Goal: Information Seeking & Learning: Check status

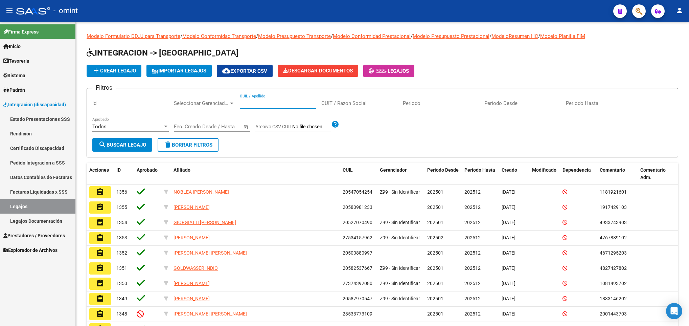
click at [267, 106] on input "CUIL / Apellido" at bounding box center [278, 103] width 76 height 6
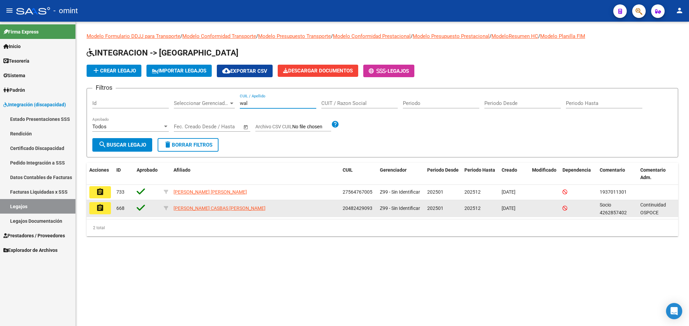
type input "wal"
click at [100, 208] on mat-icon "assignment" at bounding box center [100, 208] width 8 height 8
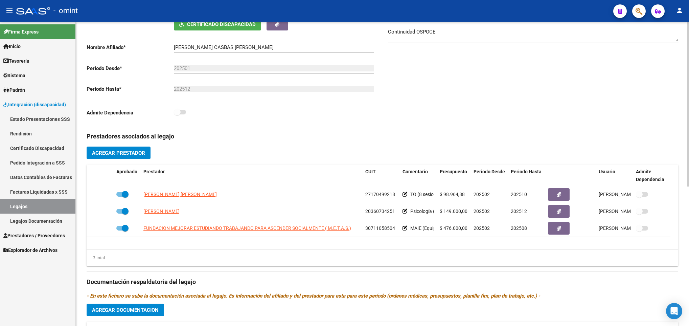
scroll to position [223, 0]
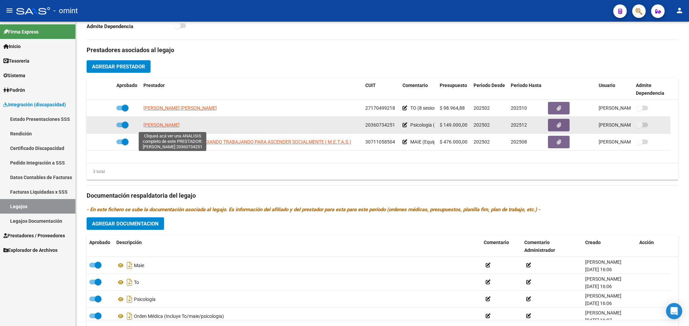
click at [175, 128] on span "[PERSON_NAME]" at bounding box center [162, 124] width 36 height 5
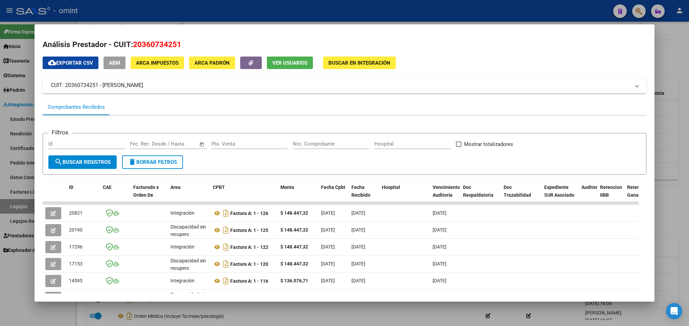
scroll to position [121, 0]
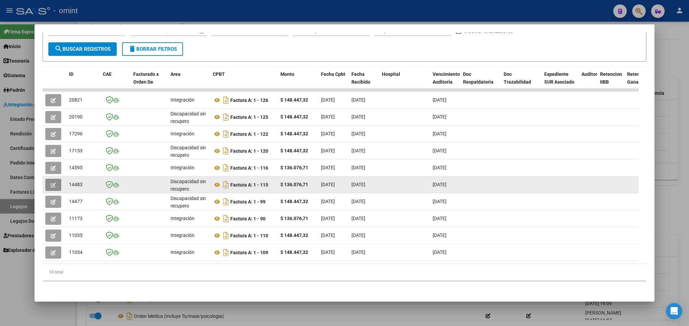
click at [58, 179] on button "button" at bounding box center [53, 185] width 16 height 12
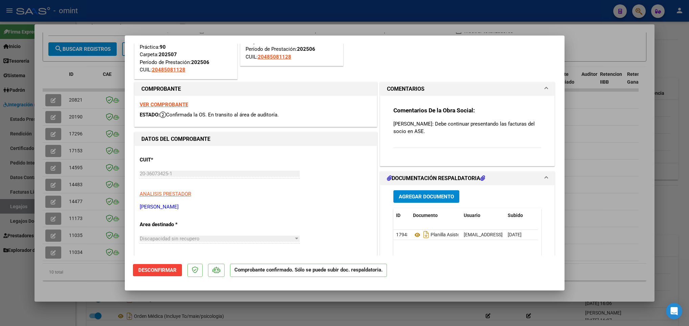
scroll to position [0, 0]
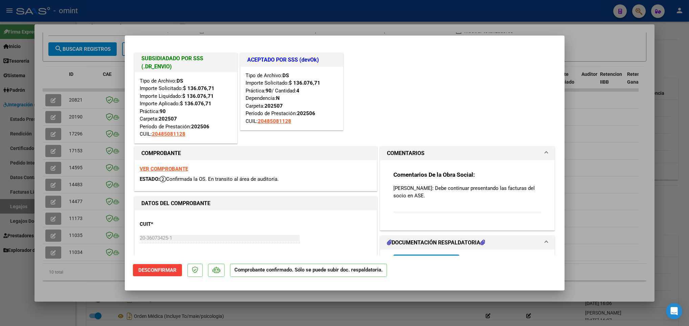
click at [616, 213] on div at bounding box center [344, 163] width 689 height 326
type input "$ 0,00"
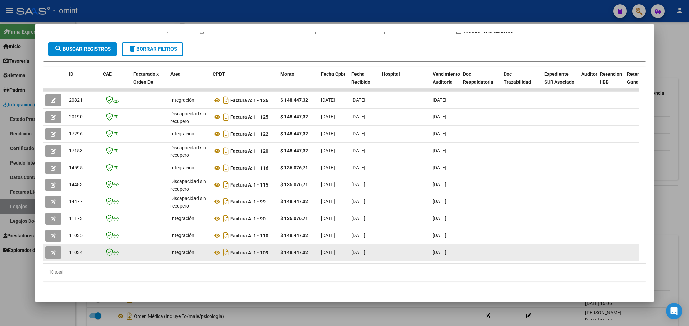
click at [335, 249] on span "[DATE]" at bounding box center [328, 251] width 14 height 5
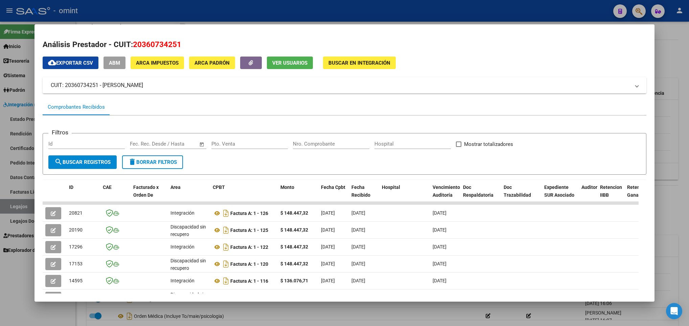
click at [148, 44] on span "20360734251" at bounding box center [157, 44] width 48 height 9
copy span "20360734251"
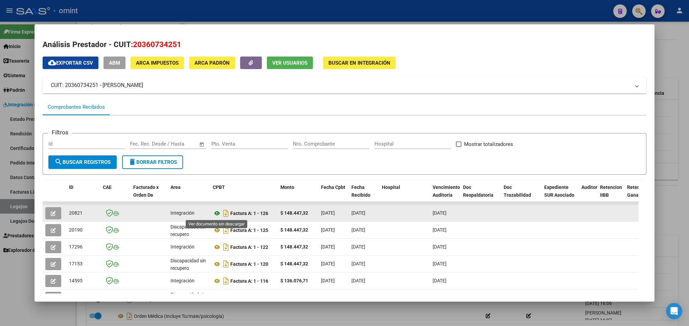
click at [217, 213] on icon at bounding box center [217, 213] width 9 height 8
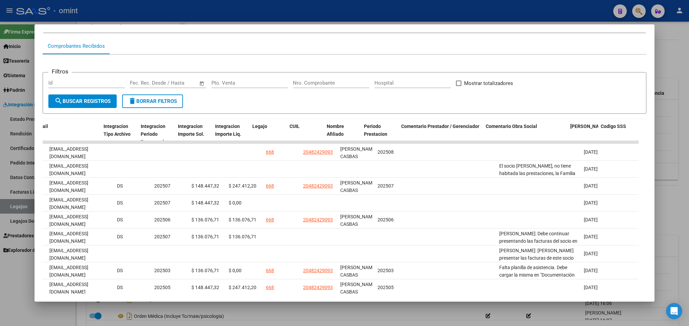
scroll to position [0, 865]
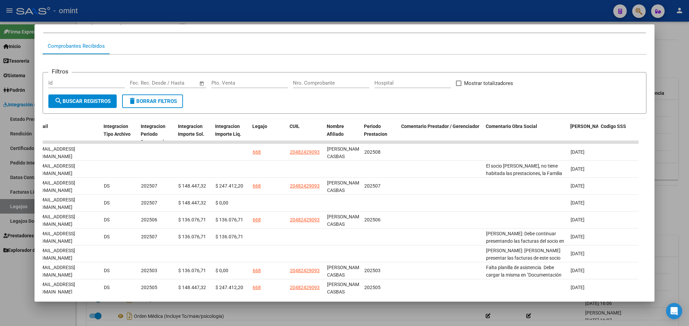
click at [656, 171] on div at bounding box center [344, 163] width 689 height 326
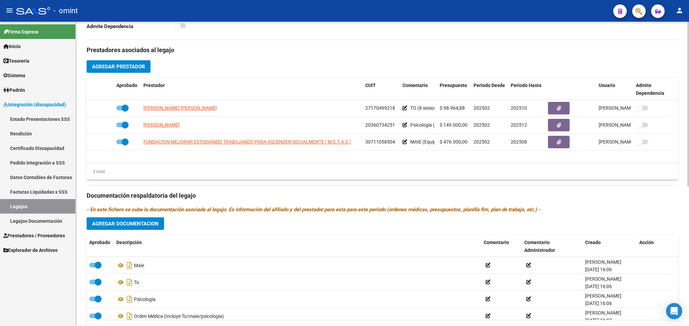
scroll to position [0, 0]
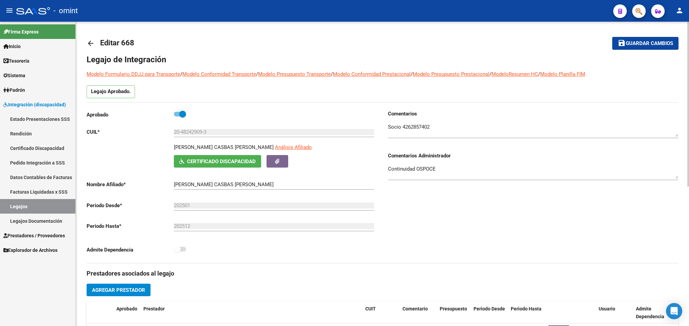
click at [688, 34] on div at bounding box center [689, 174] width 2 height 304
click at [93, 42] on mat-icon "arrow_back" at bounding box center [91, 43] width 8 height 8
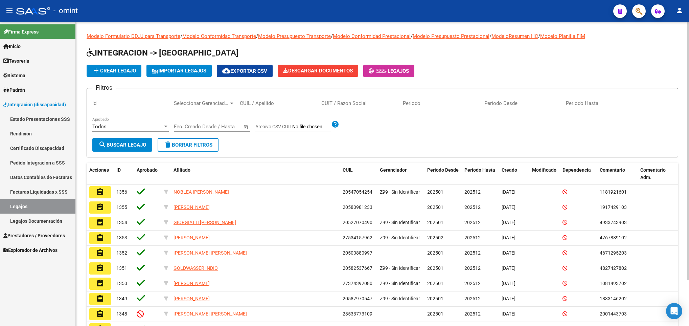
click at [275, 107] on div "CUIL / Apellido" at bounding box center [278, 101] width 76 height 15
paste input "53.448.829"
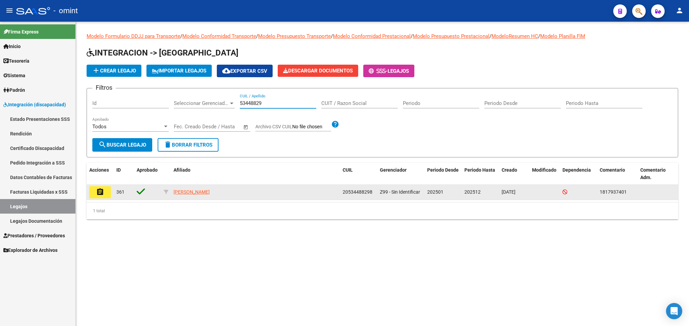
type input "53448829"
click at [87, 192] on datatable-body-cell "assignment" at bounding box center [100, 192] width 27 height 15
click at [96, 193] on mat-icon "assignment" at bounding box center [100, 192] width 8 height 8
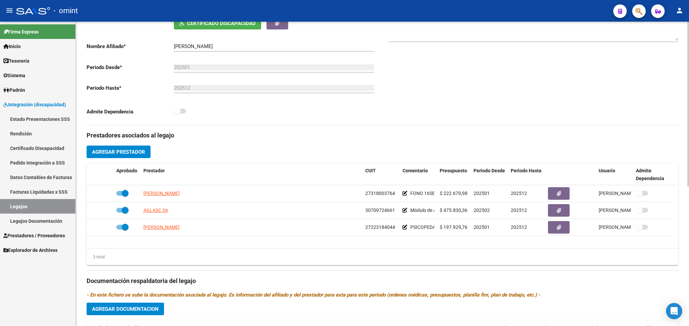
scroll to position [162, 0]
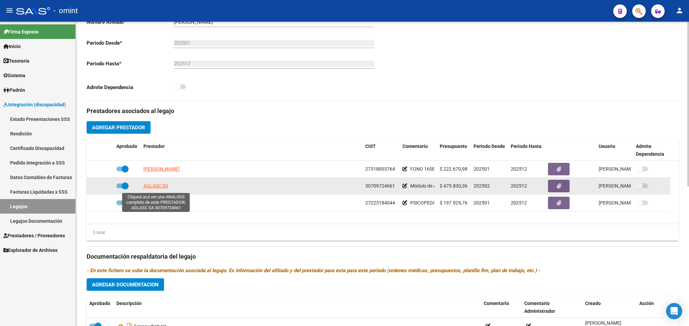
click at [154, 188] on span "AGLASC SA" at bounding box center [156, 185] width 25 height 5
type textarea "30709724661"
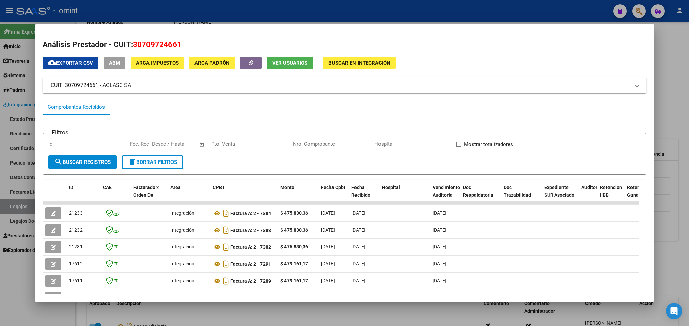
scroll to position [121, 0]
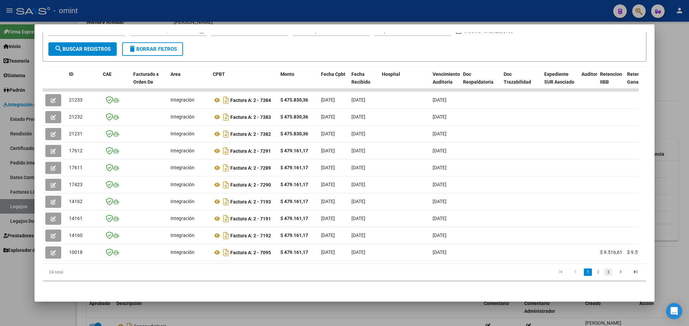
click at [604, 270] on link "3" at bounding box center [608, 271] width 8 height 7
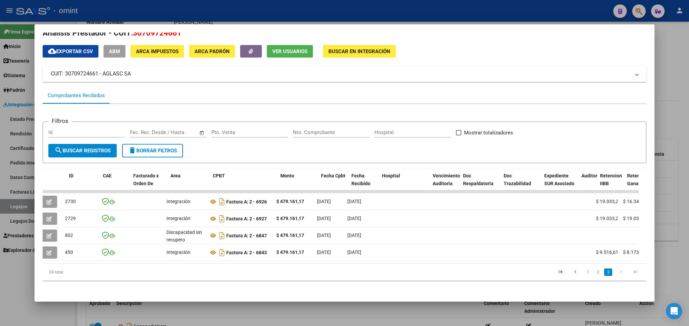
scroll to position [0, 0]
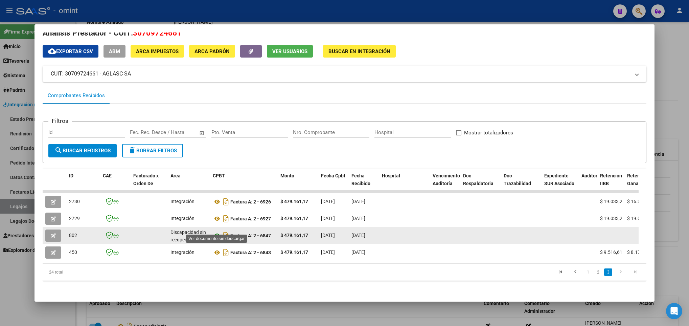
click at [217, 232] on icon at bounding box center [217, 236] width 9 height 8
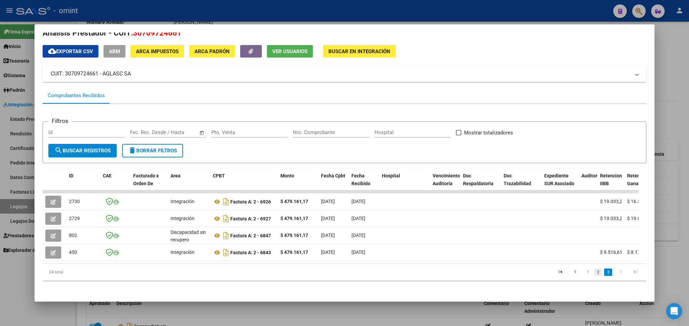
click at [594, 271] on link "2" at bounding box center [598, 271] width 8 height 7
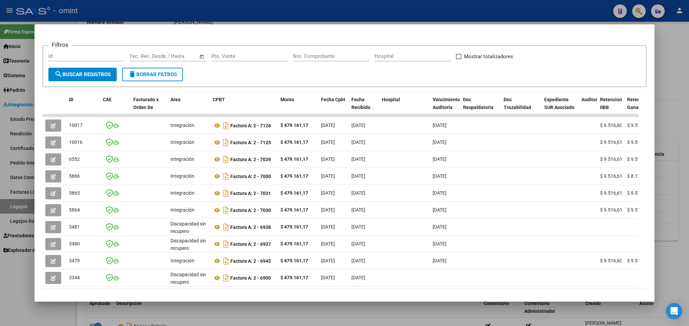
scroll to position [121, 0]
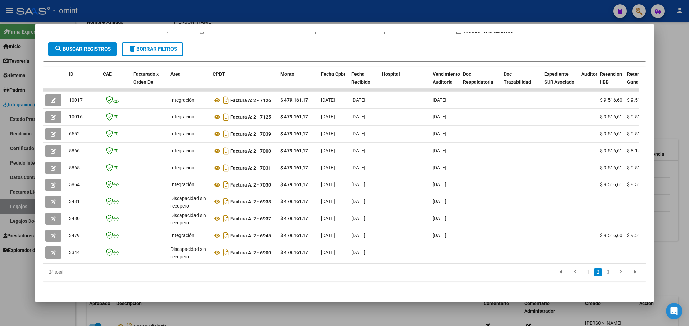
click at [616, 256] on datatable-selection "10017 Integración Factura A: 2 - 7126 $ 479.161,17 [DATE] [DATE] [DATE] $ 9.516…" at bounding box center [341, 259] width 596 height 6
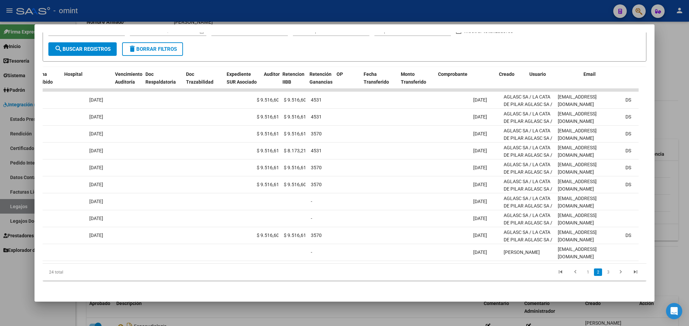
scroll to position [0, 0]
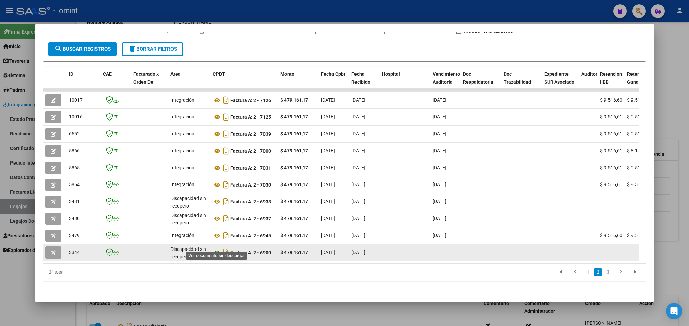
click at [215, 248] on icon at bounding box center [217, 252] width 9 height 8
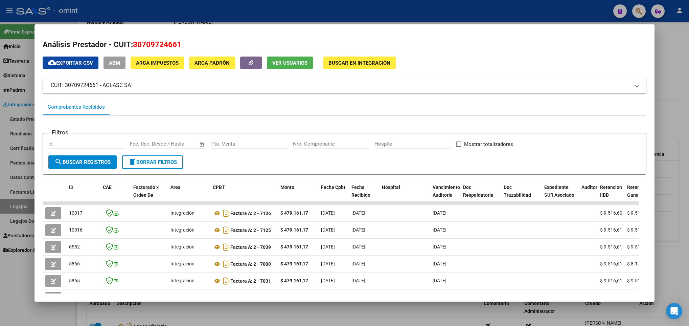
click at [154, 42] on span "30709724661" at bounding box center [157, 44] width 48 height 9
copy span "30709724661"
click at [678, 61] on div at bounding box center [344, 163] width 689 height 326
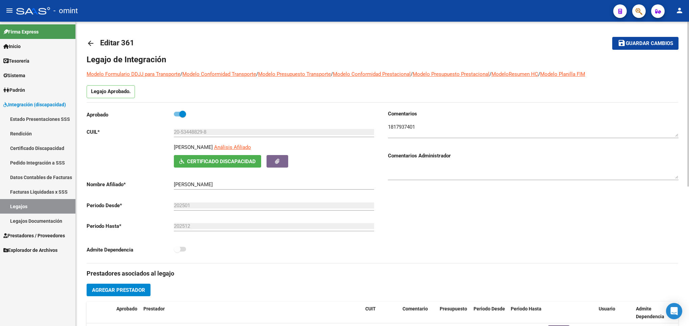
click at [688, 41] on div at bounding box center [689, 174] width 2 height 304
click at [405, 130] on textarea at bounding box center [533, 130] width 291 height 14
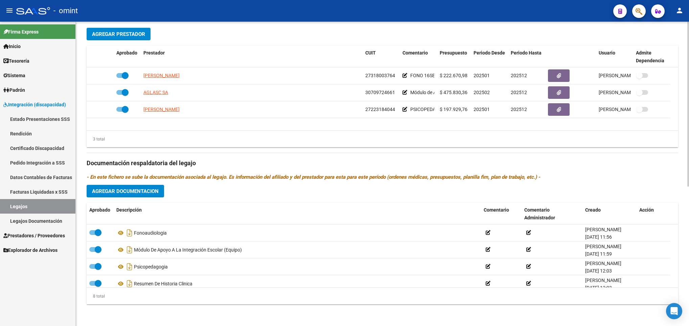
click at [689, 237] on html "menu - omint person Firma Express Inicio Calendario SSS Instructivos Contacto O…" at bounding box center [344, 163] width 689 height 326
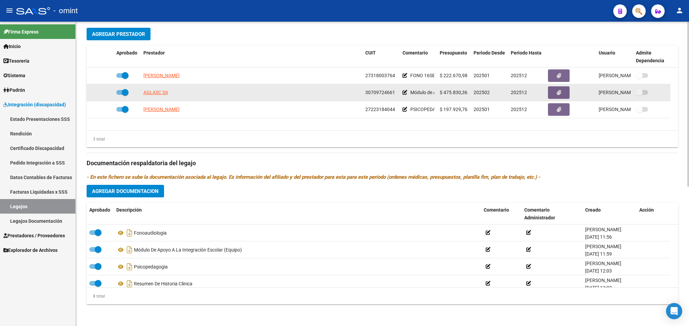
click at [382, 91] on span "30709724661" at bounding box center [381, 92] width 30 height 5
copy span "30709724661"
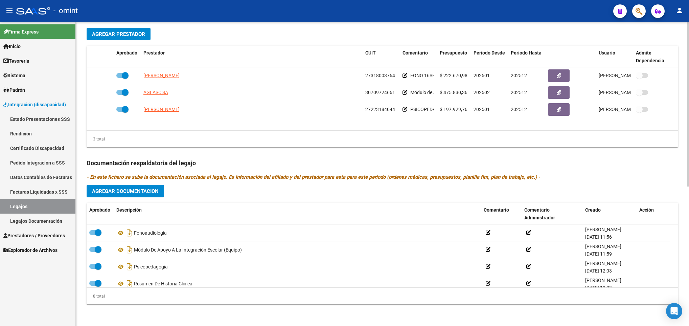
click at [288, 140] on div "3 total" at bounding box center [383, 139] width 592 height 17
